Goal: Information Seeking & Learning: Learn about a topic

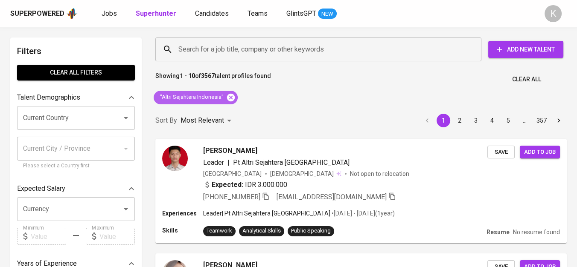
click at [232, 96] on icon at bounding box center [231, 97] width 8 height 8
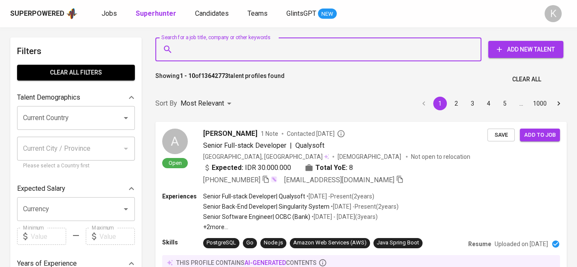
click at [214, 47] on input "Search for a job title, company or other keywords" at bounding box center [320, 49] width 288 height 16
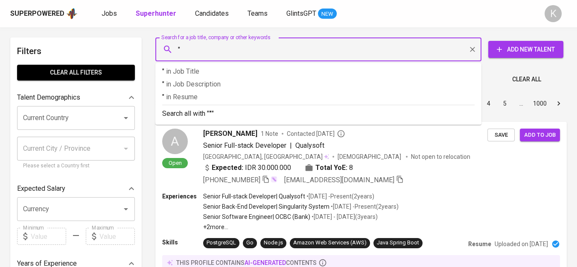
paste input "[PERSON_NAME]"
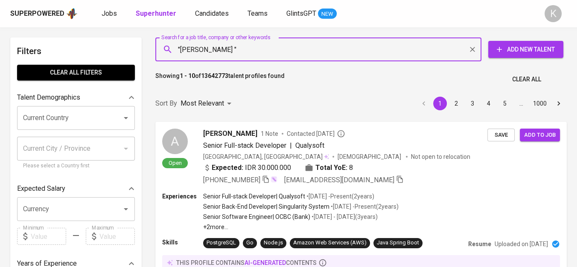
type input ""[PERSON_NAME]""
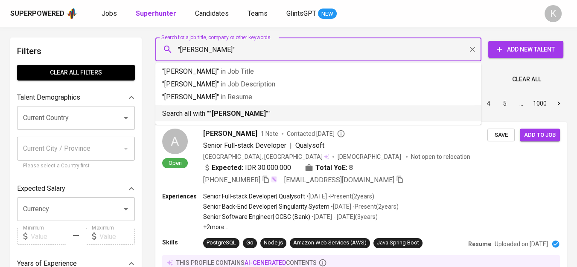
click at [240, 112] on b ""[PERSON_NAME]"" at bounding box center [238, 114] width 59 height 8
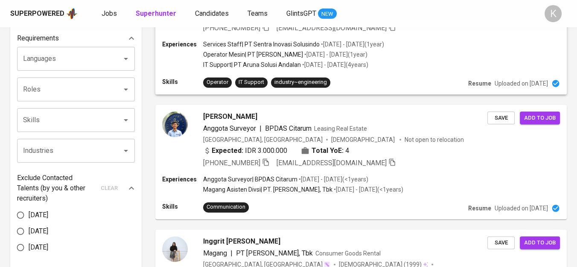
scroll to position [427, 0]
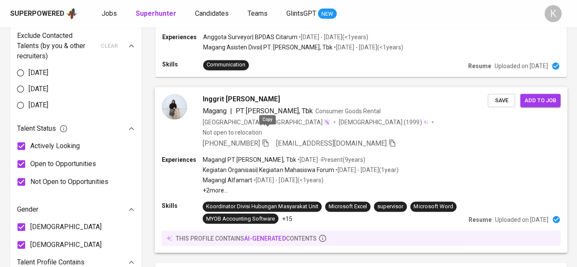
click at [267, 139] on icon "button" at bounding box center [265, 143] width 8 height 8
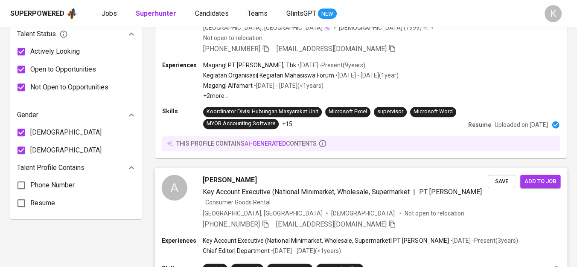
scroll to position [569, 0]
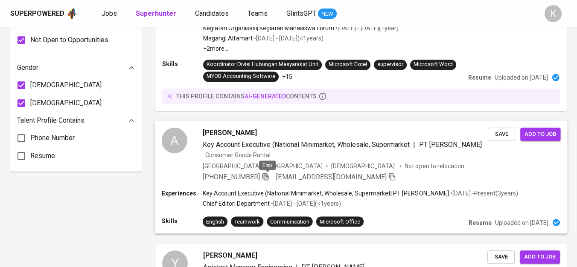
click at [266, 176] on icon "button" at bounding box center [265, 176] width 6 height 7
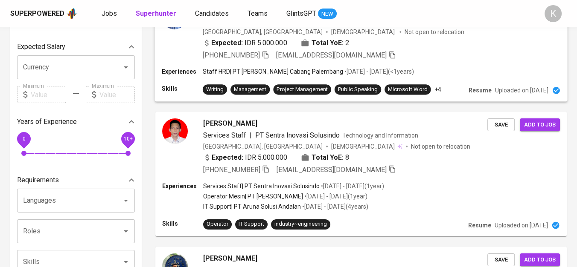
scroll to position [0, 0]
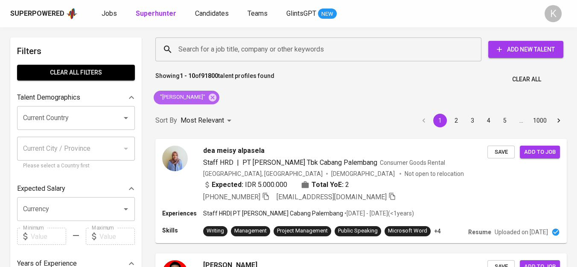
drag, startPoint x: 225, startPoint y: 96, endPoint x: 287, endPoint y: 3, distance: 112.3
click at [216, 96] on icon at bounding box center [213, 97] width 8 height 8
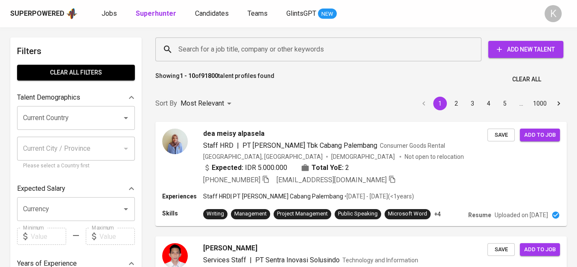
click at [211, 50] on input "Search for a job title, company or other keywords" at bounding box center [320, 49] width 288 height 16
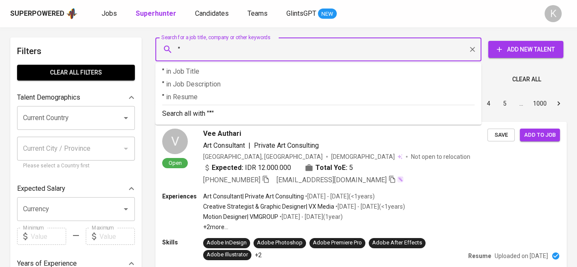
paste input "BULOG"
type input ""BULOG""
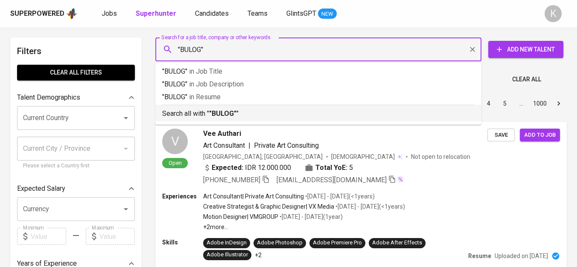
click at [250, 108] on div "Search all with " "BULOG" "" at bounding box center [318, 112] width 312 height 14
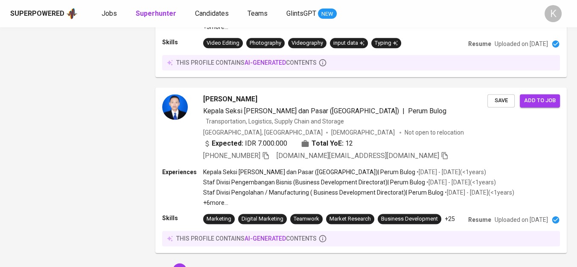
scroll to position [1454, 0]
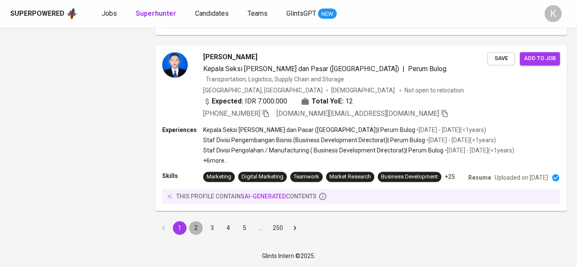
click at [190, 227] on button "2" at bounding box center [196, 228] width 14 height 14
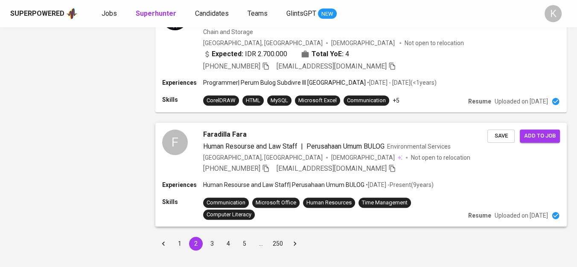
scroll to position [1228, 0]
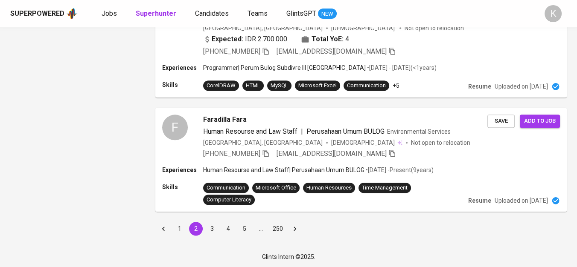
drag, startPoint x: 179, startPoint y: 225, endPoint x: 357, endPoint y: 267, distance: 183.0
click at [179, 225] on button "1" at bounding box center [180, 229] width 14 height 14
